Goal: Complete Application Form: Complete application form

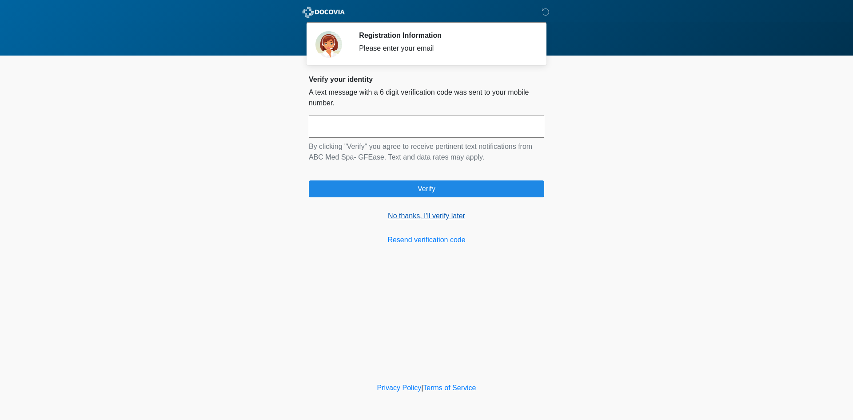
click at [431, 220] on link "No thanks, I'll verify later" at bounding box center [427, 216] width 236 height 11
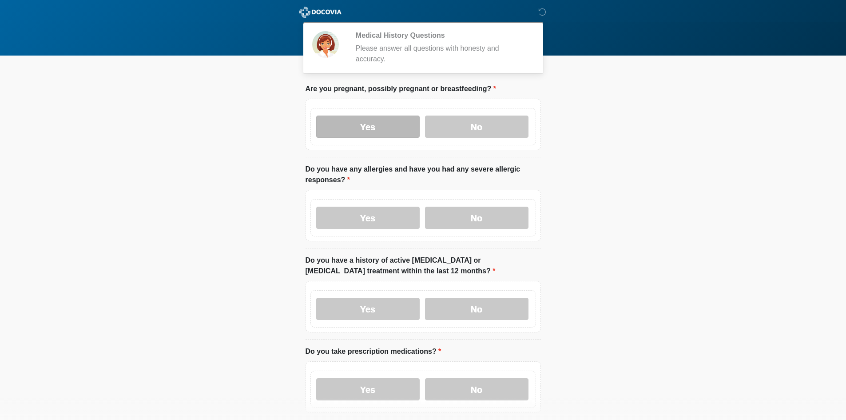
click at [383, 121] on label "Yes" at bounding box center [368, 127] width 104 height 22
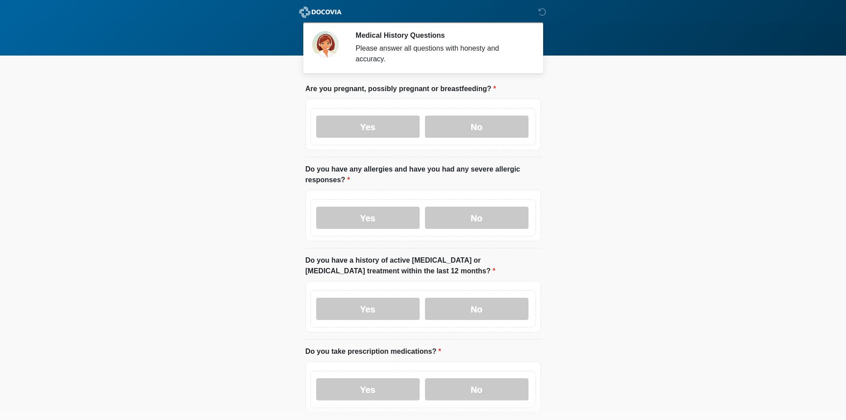
click at [400, 224] on div "Yes No" at bounding box center [424, 217] width 226 height 37
click at [475, 127] on label "No" at bounding box center [477, 127] width 104 height 22
click at [473, 220] on div "Yes No" at bounding box center [424, 217] width 226 height 37
click at [486, 199] on div "Yes No" at bounding box center [424, 217] width 226 height 37
click at [484, 210] on label "No" at bounding box center [477, 218] width 104 height 22
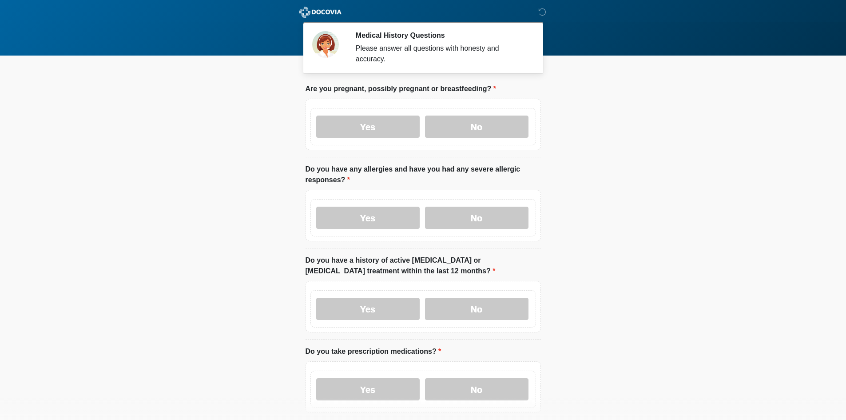
click at [477, 290] on div "Yes No" at bounding box center [424, 308] width 226 height 37
click at [336, 298] on label "Yes" at bounding box center [368, 309] width 104 height 22
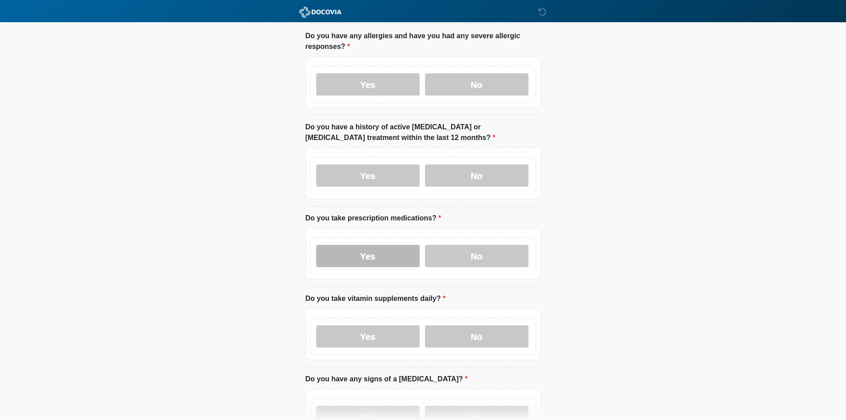
click at [368, 246] on label "Yes" at bounding box center [368, 256] width 104 height 22
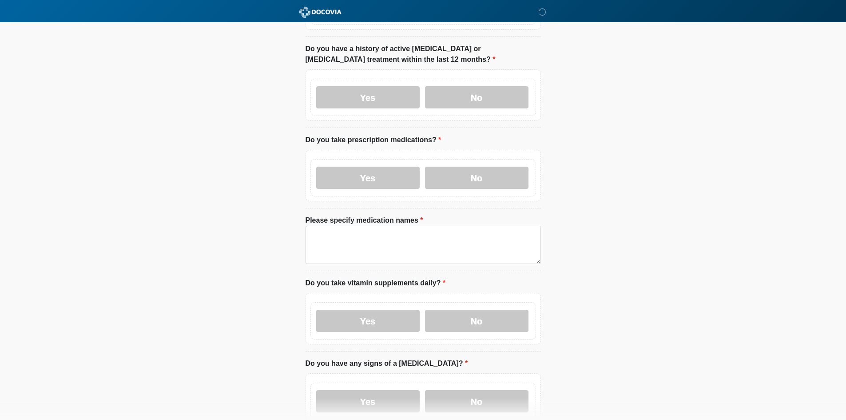
scroll to position [267, 0]
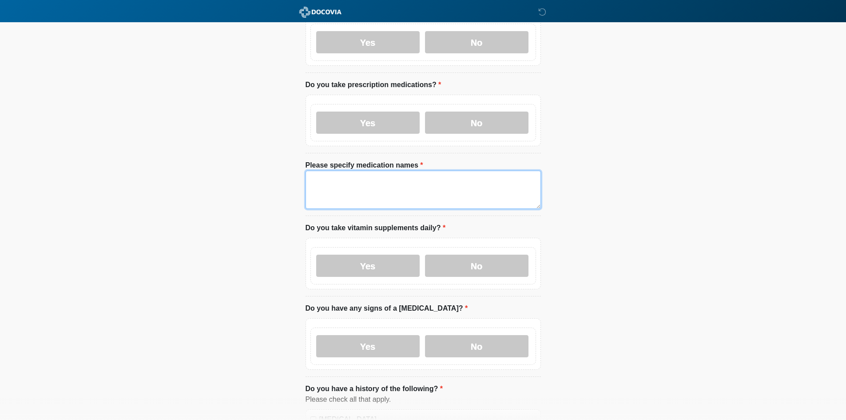
click at [407, 189] on textarea "Please specify medication names" at bounding box center [424, 190] width 236 height 38
type textarea "****"
click at [490, 268] on div "Yes No" at bounding box center [424, 265] width 226 height 37
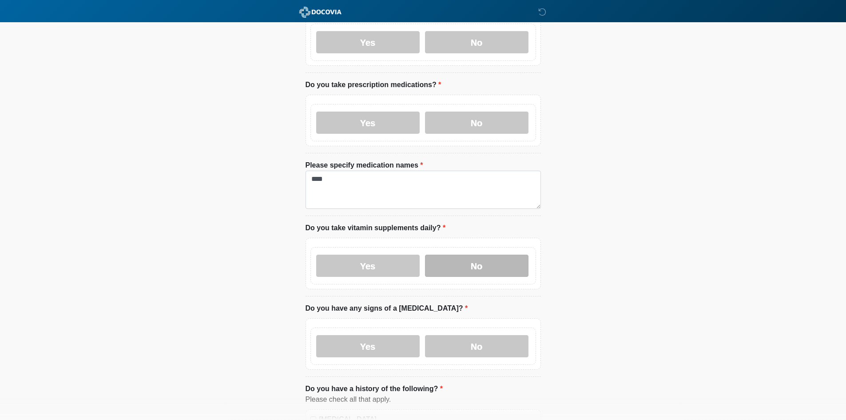
click at [486, 258] on label "No" at bounding box center [477, 266] width 104 height 22
click at [477, 338] on label "No" at bounding box center [477, 346] width 104 height 22
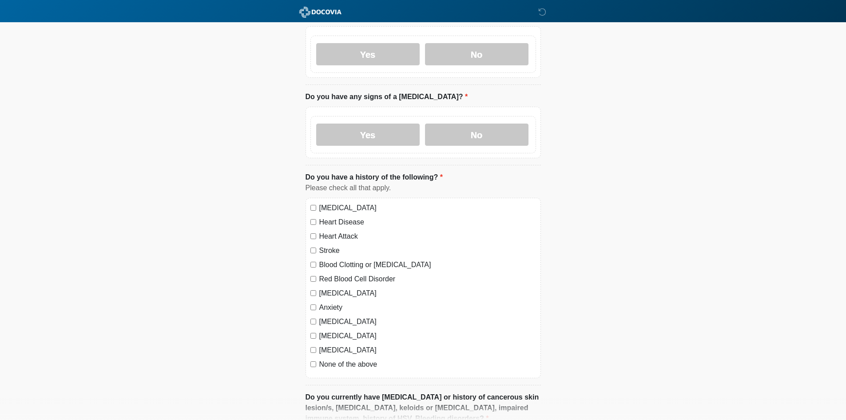
scroll to position [489, 0]
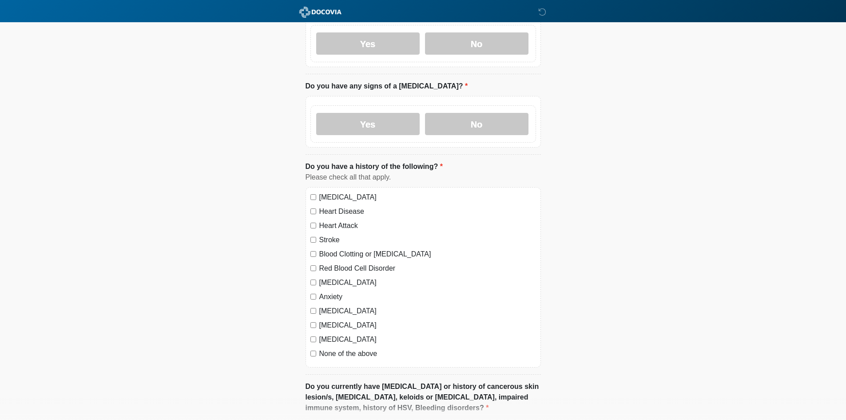
click at [328, 192] on label "[MEDICAL_DATA]" at bounding box center [427, 197] width 217 height 11
click at [328, 206] on label "Heart Disease" at bounding box center [427, 211] width 217 height 11
click at [331, 220] on label "Heart Attack" at bounding box center [427, 225] width 217 height 11
click at [330, 235] on label "Stroke" at bounding box center [427, 240] width 217 height 11
click at [335, 249] on label "Blood Clotting or [MEDICAL_DATA]" at bounding box center [427, 254] width 217 height 11
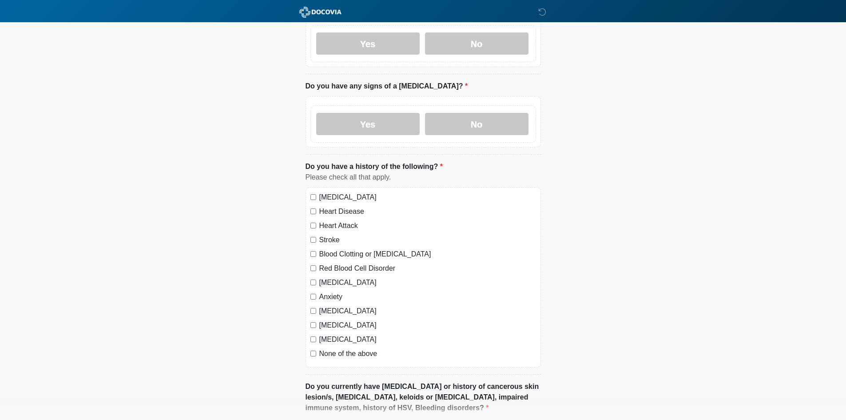
click at [335, 263] on label "Red Blood Cell Disorder" at bounding box center [427, 268] width 217 height 11
click at [337, 277] on label "[MEDICAL_DATA]" at bounding box center [427, 282] width 217 height 11
click at [334, 295] on div "[MEDICAL_DATA] Heart Disease Heart Attack Stroke Blood Clotting or [MEDICAL_DAT…" at bounding box center [424, 277] width 236 height 180
click at [330, 306] on label "[MEDICAL_DATA]" at bounding box center [427, 311] width 217 height 11
click at [326, 291] on label "Anxiety" at bounding box center [427, 296] width 217 height 11
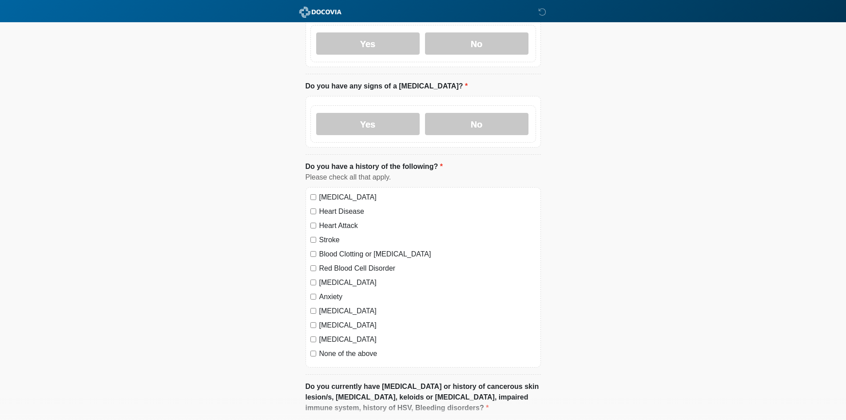
click at [332, 320] on label "[MEDICAL_DATA]" at bounding box center [427, 325] width 217 height 11
click at [332, 334] on label "[MEDICAL_DATA]" at bounding box center [427, 339] width 217 height 11
click at [335, 348] on label "None of the above" at bounding box center [427, 353] width 217 height 11
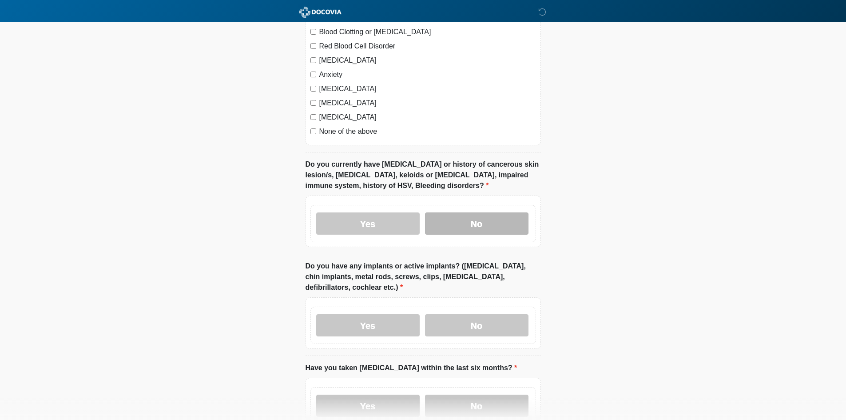
click at [473, 212] on label "No" at bounding box center [477, 223] width 104 height 22
click at [465, 315] on label "No" at bounding box center [477, 325] width 104 height 22
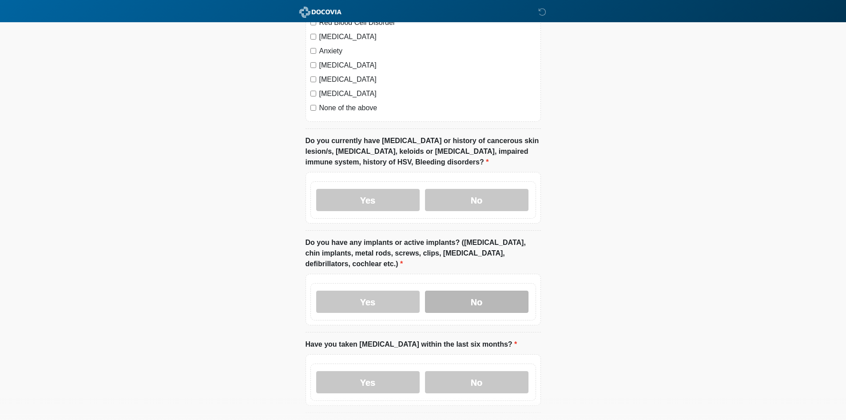
scroll to position [791, 0]
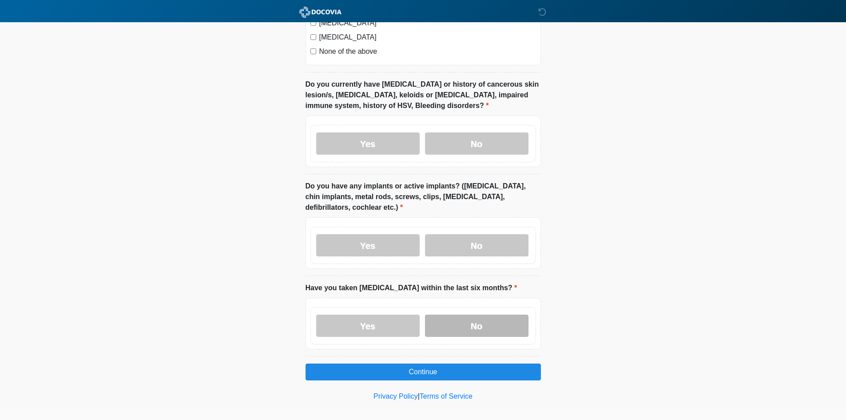
click at [473, 315] on label "No" at bounding box center [477, 326] width 104 height 22
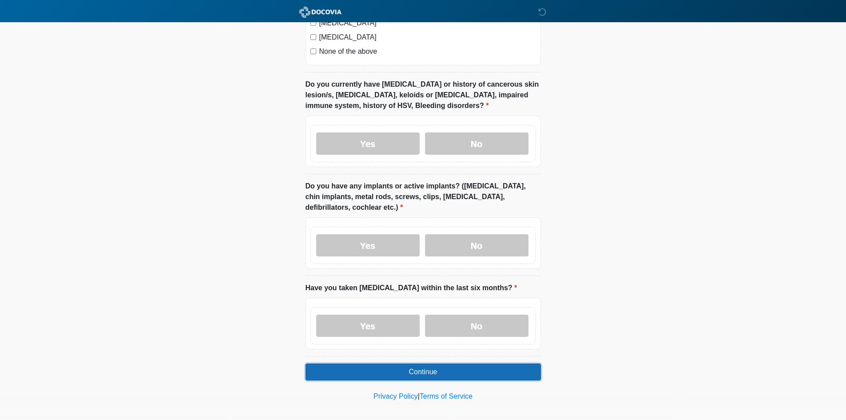
click at [444, 363] on button "Continue" at bounding box center [424, 371] width 236 height 17
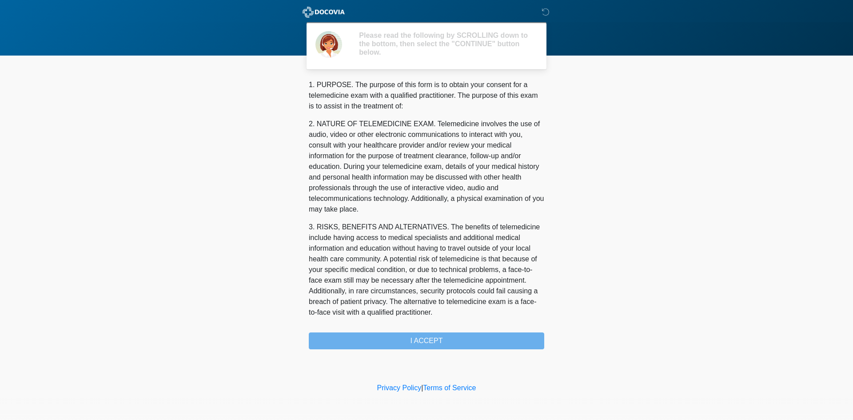
scroll to position [284, 0]
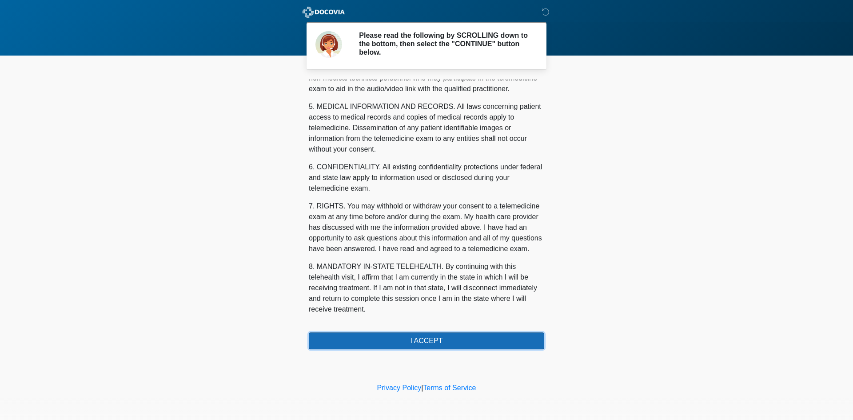
click at [445, 344] on button "I ACCEPT" at bounding box center [427, 340] width 236 height 17
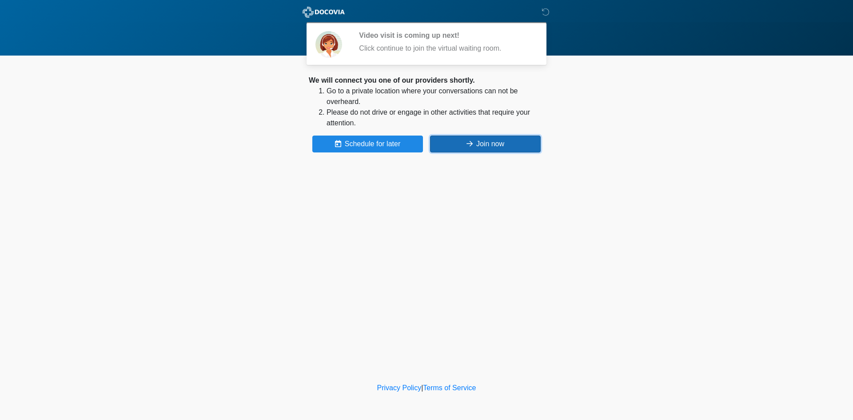
click at [495, 148] on button "Join now" at bounding box center [485, 144] width 111 height 17
